Goal: Information Seeking & Learning: Understand process/instructions

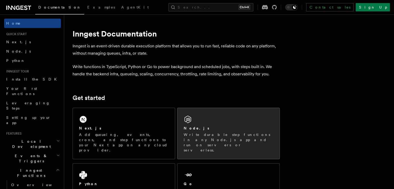
click at [211, 130] on div "Node.js" at bounding box center [229, 128] width 90 height 5
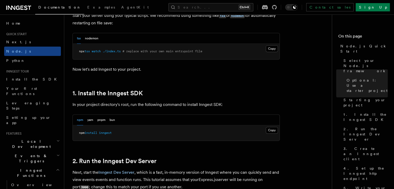
scroll to position [268, 0]
click at [276, 130] on button "Copy Copied" at bounding box center [272, 130] width 12 height 7
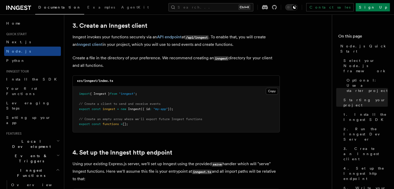
scroll to position [660, 0]
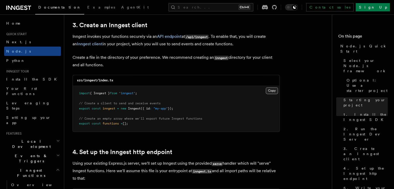
click at [268, 91] on button "Copy Copied" at bounding box center [272, 90] width 12 height 7
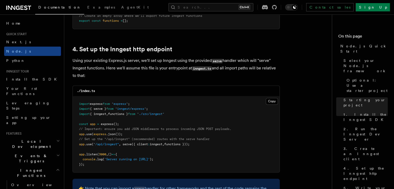
scroll to position [766, 0]
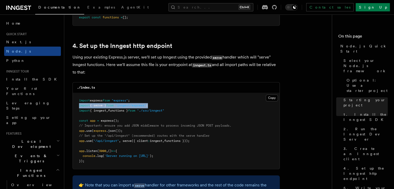
drag, startPoint x: 80, startPoint y: 107, endPoint x: 158, endPoint y: 105, distance: 78.5
click at [158, 105] on pre "import express from "express" ; import { serve } from "inngest/express" ; impor…" at bounding box center [176, 131] width 207 height 76
copy span "import { serve } from "inngest/express" ;"
click at [160, 105] on pre "import express from "express" ; import { serve } from "inngest/express" ; impor…" at bounding box center [176, 131] width 207 height 76
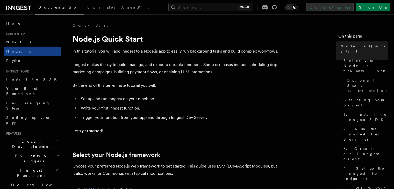
click at [352, 7] on link "Contact sales" at bounding box center [329, 7] width 47 height 8
